Goal: Find specific page/section: Find specific page/section

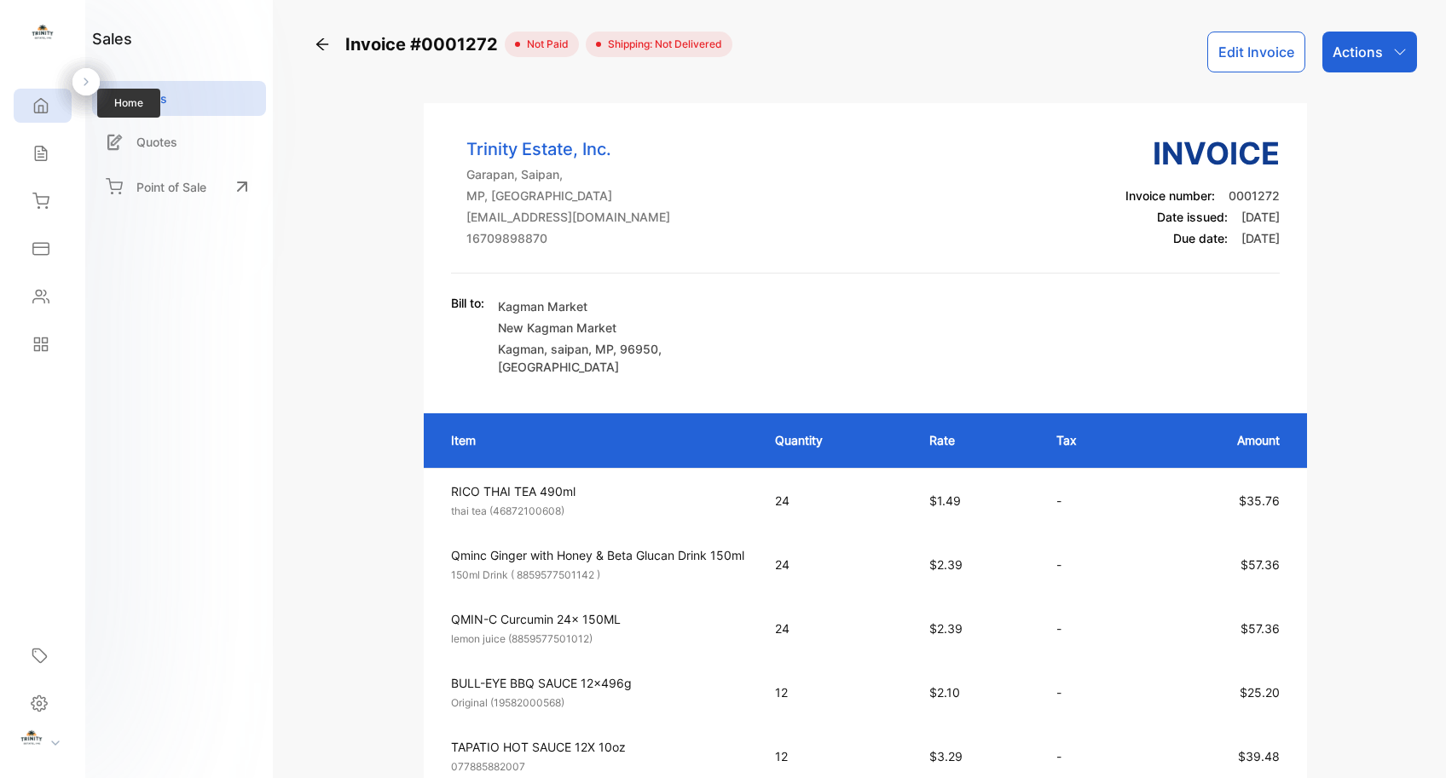
click at [38, 108] on icon at bounding box center [41, 106] width 13 height 14
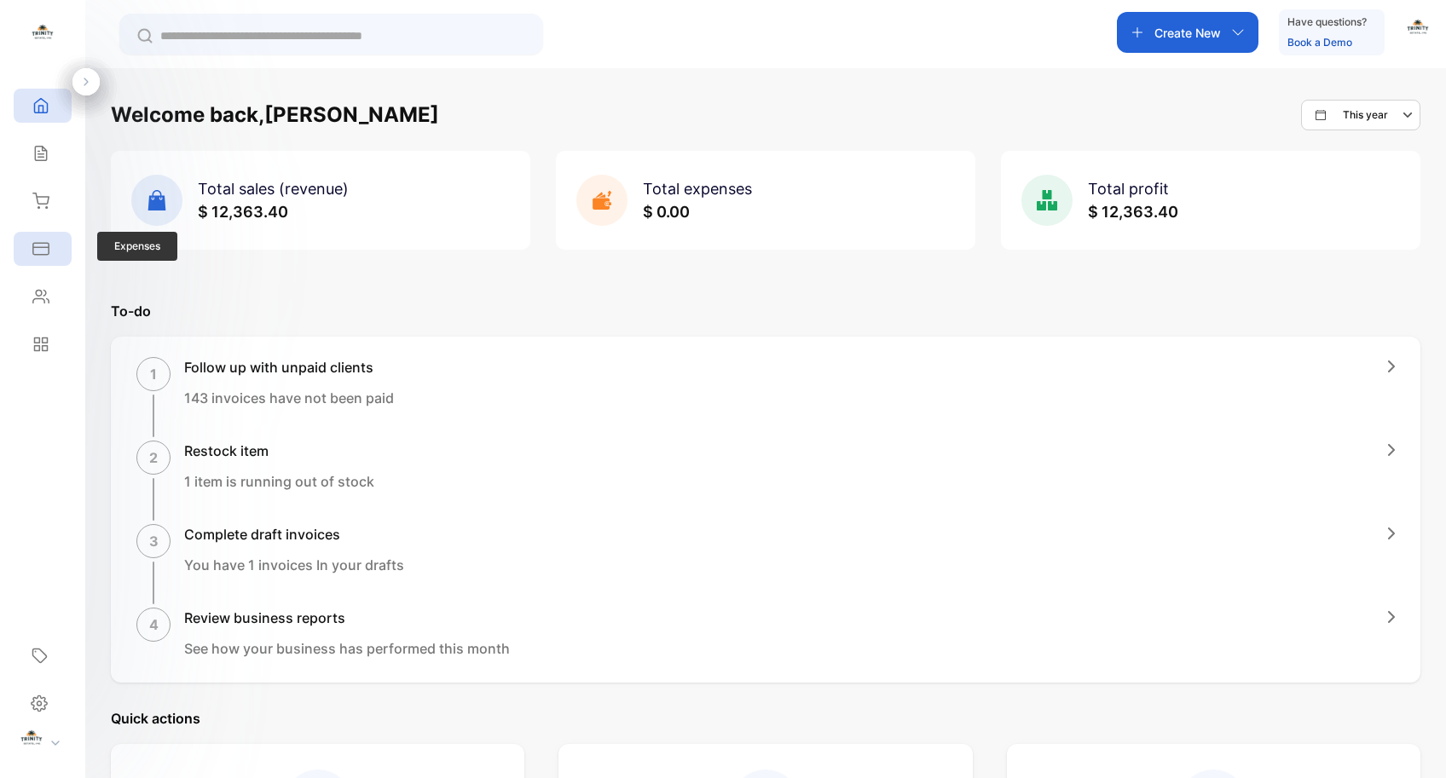
click at [43, 246] on icon at bounding box center [40, 248] width 17 height 17
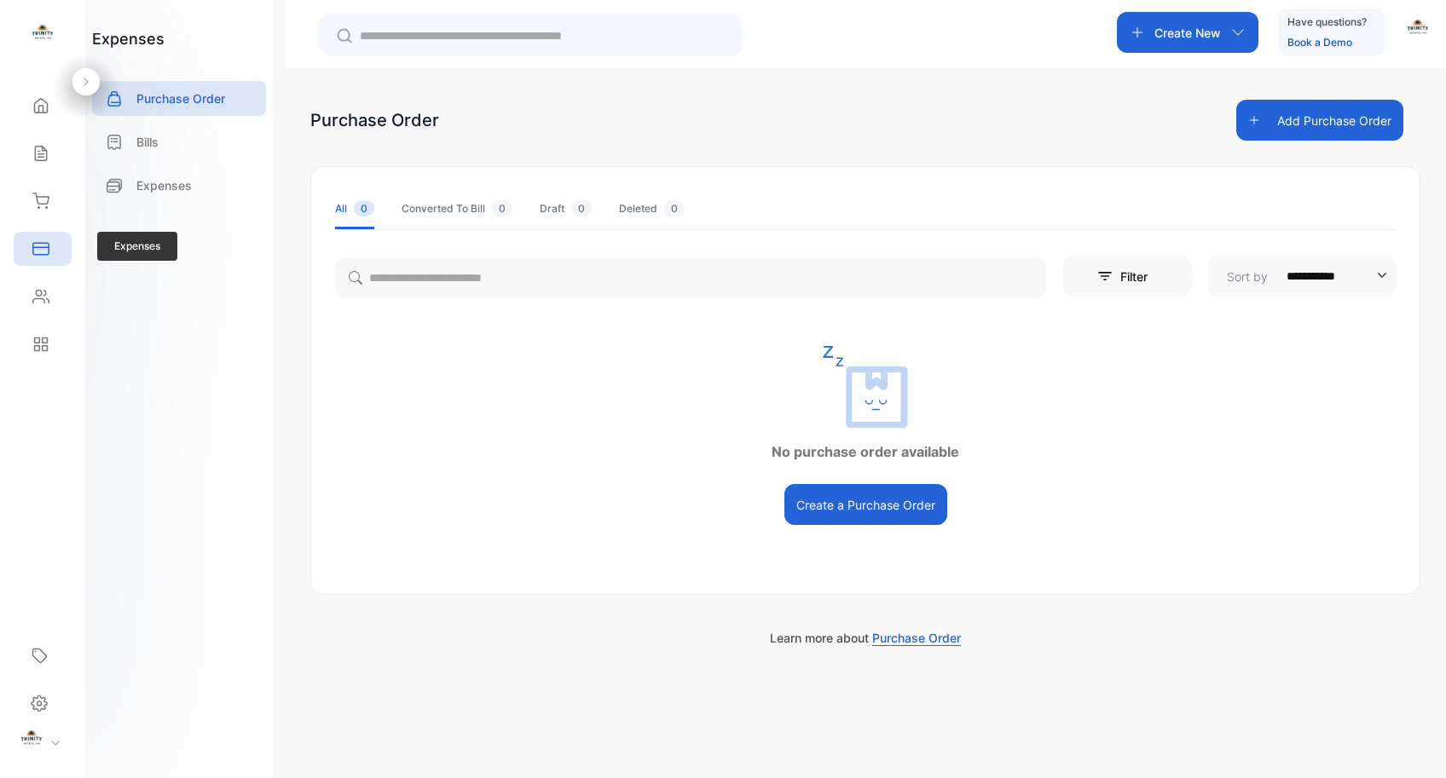
click at [38, 243] on icon at bounding box center [40, 248] width 15 height 11
click at [46, 152] on icon at bounding box center [40, 154] width 11 height 14
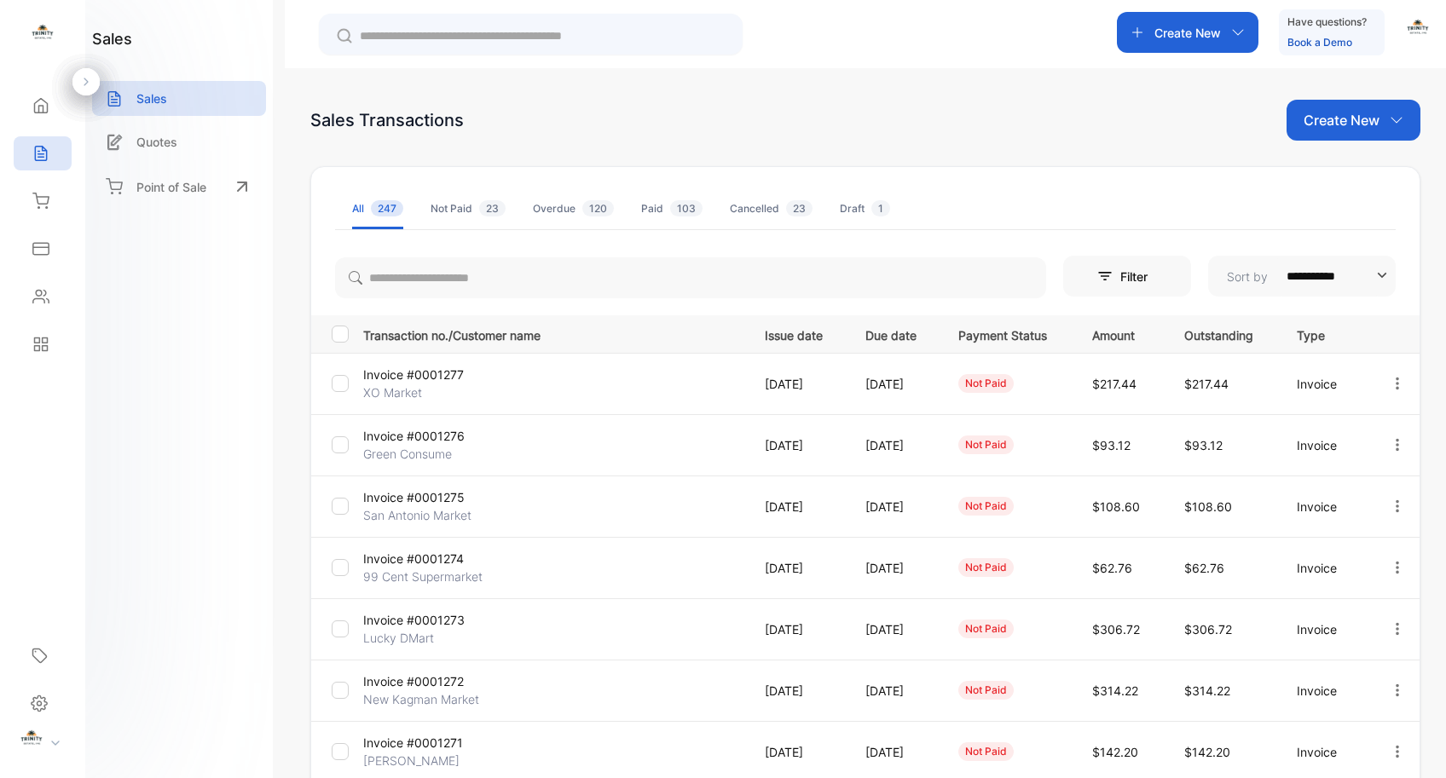
click at [456, 373] on p "Invoice #0001277" at bounding box center [426, 375] width 127 height 18
